Goal: Find specific page/section

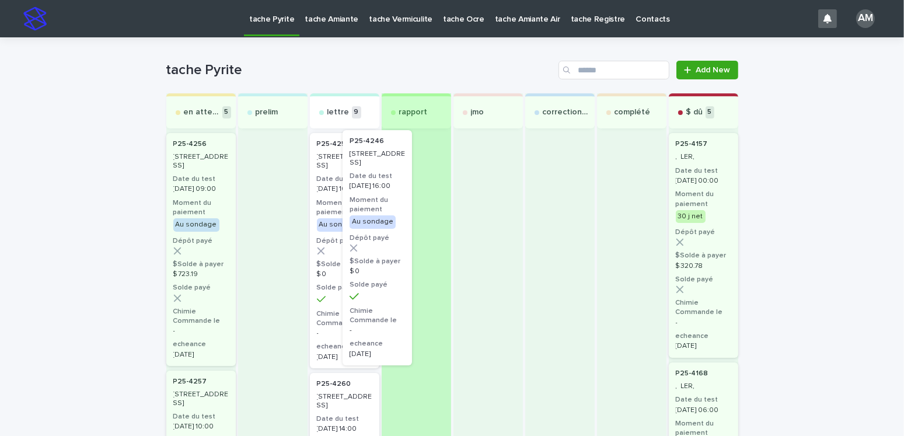
drag, startPoint x: 333, startPoint y: 182, endPoint x: 389, endPoint y: 175, distance: 55.9
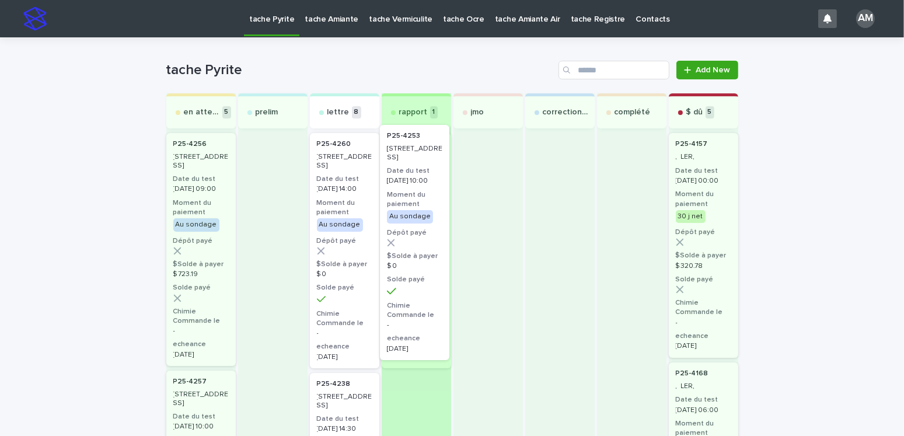
drag, startPoint x: 323, startPoint y: 194, endPoint x: 409, endPoint y: 186, distance: 86.3
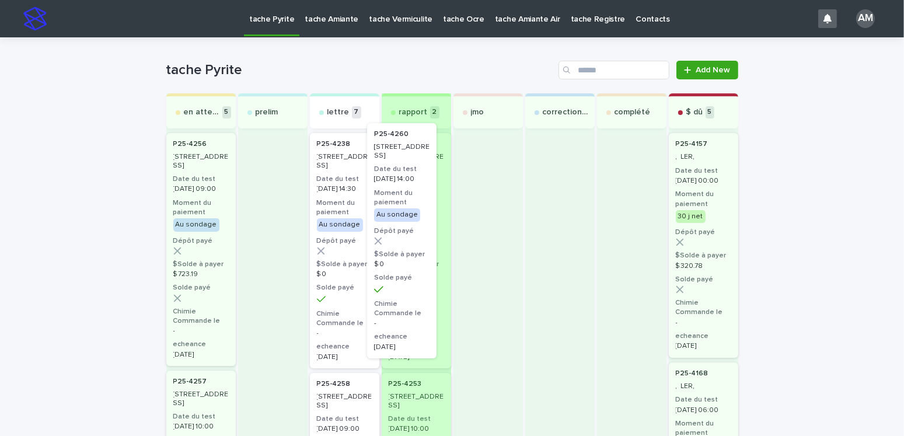
drag, startPoint x: 349, startPoint y: 204, endPoint x: 421, endPoint y: 194, distance: 73.1
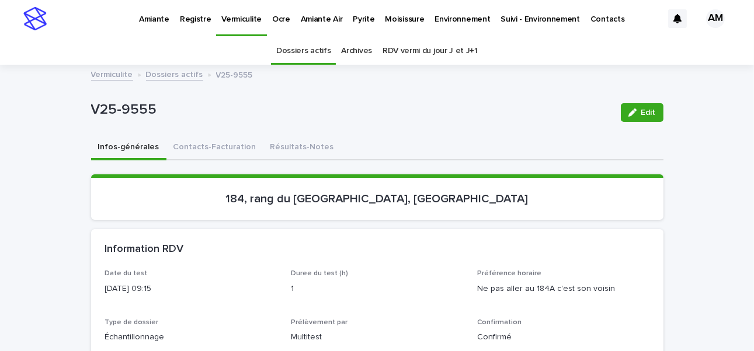
click at [362, 18] on p "Pyrite" at bounding box center [364, 12] width 22 height 25
